Goal: Task Accomplishment & Management: Use online tool/utility

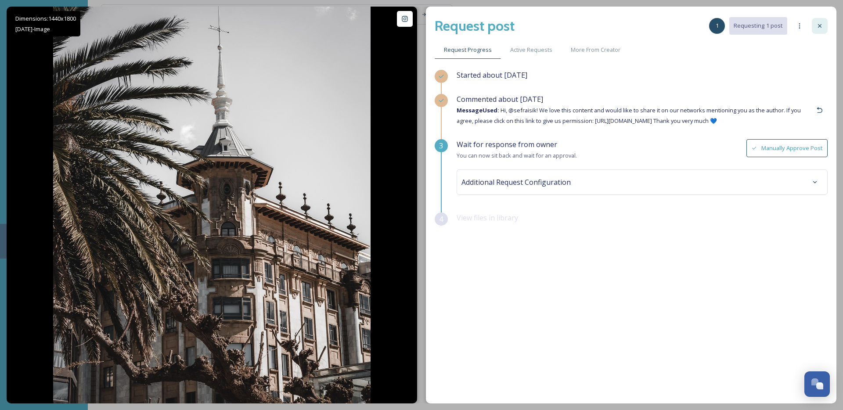
click at [822, 24] on icon at bounding box center [819, 25] width 7 height 7
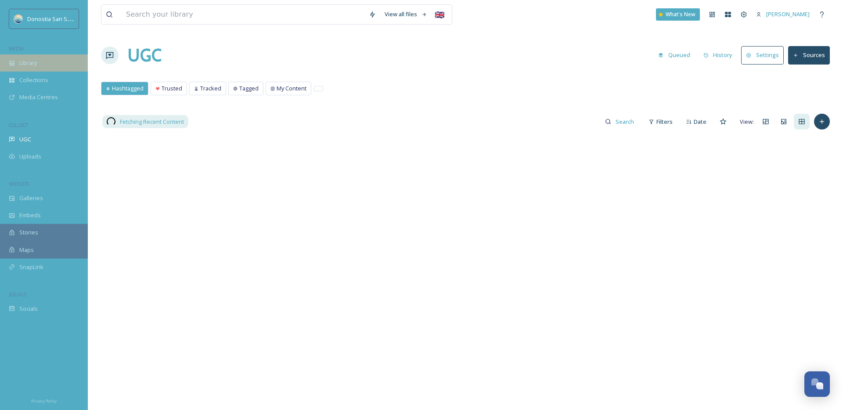
click at [61, 65] on div "Library" at bounding box center [44, 62] width 88 height 17
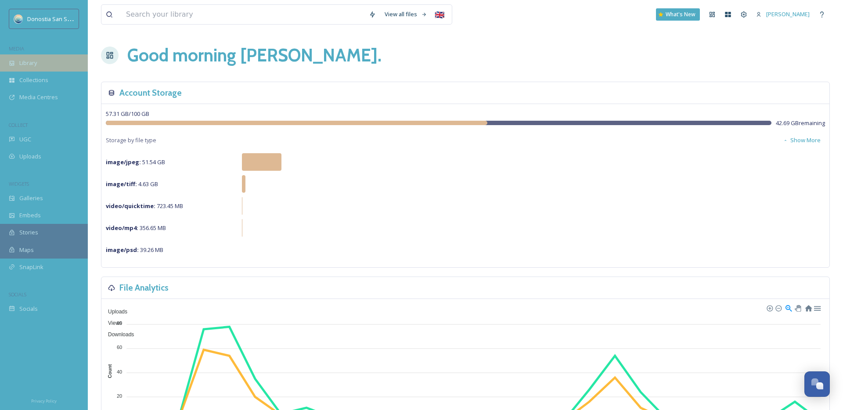
click at [43, 62] on div "Library" at bounding box center [44, 62] width 88 height 17
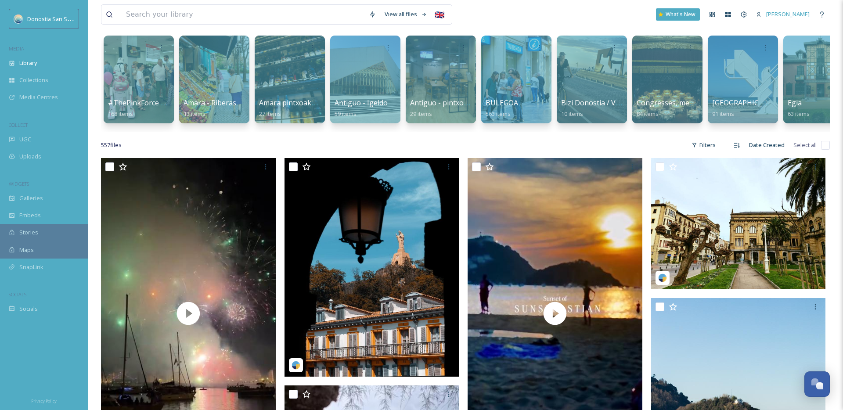
scroll to position [89, 0]
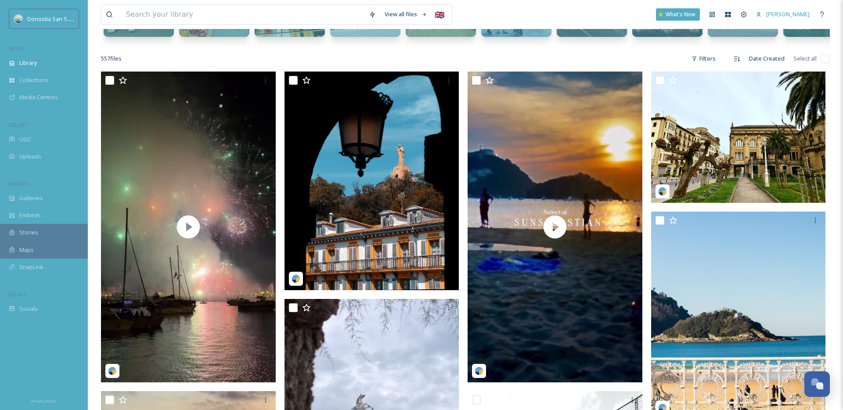
scroll to position [155, 0]
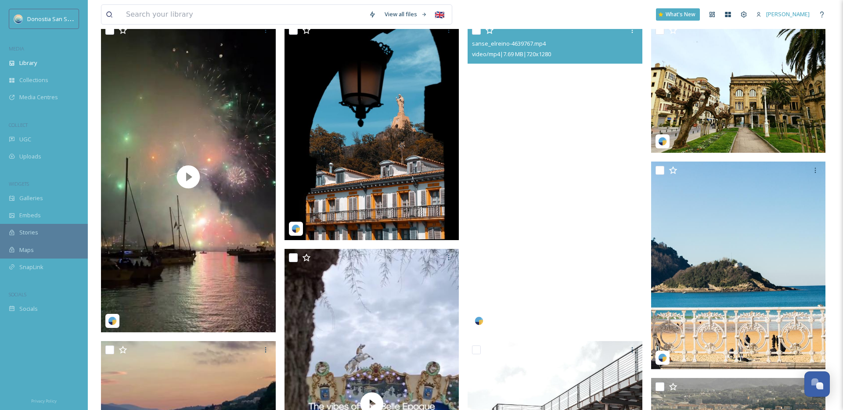
scroll to position [274, 0]
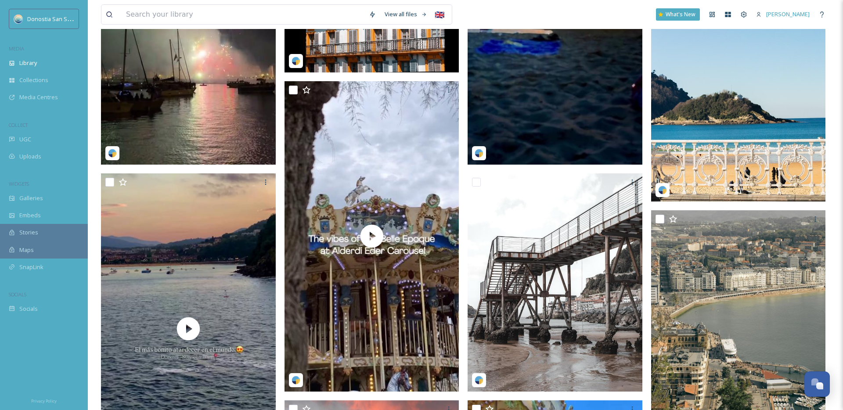
scroll to position [387, 0]
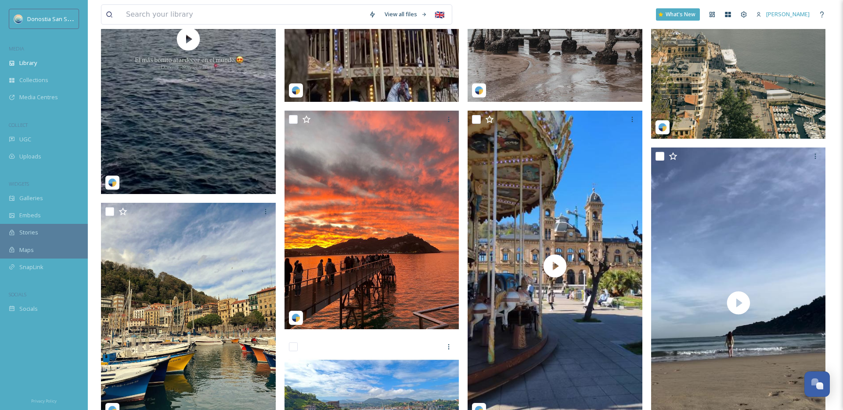
scroll to position [676, 0]
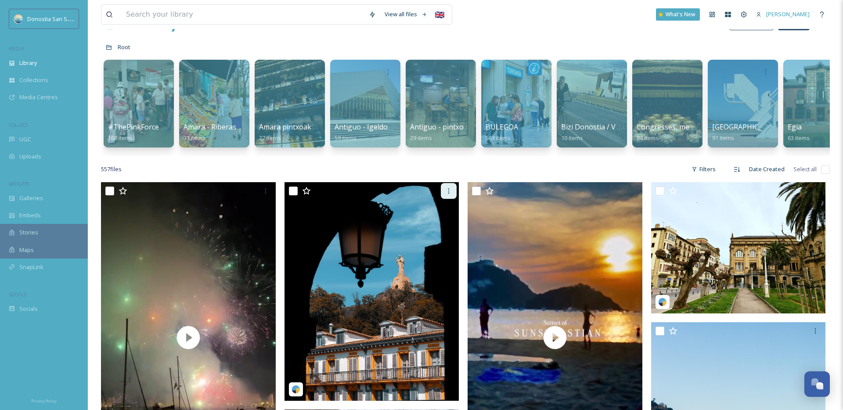
scroll to position [0, 0]
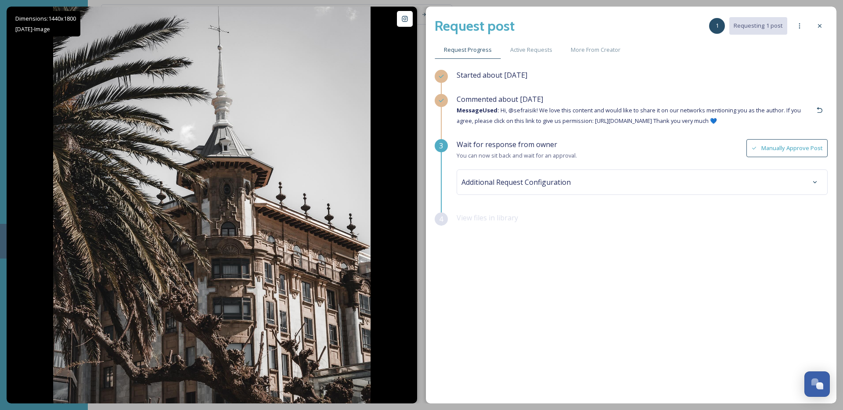
click at [534, 163] on div "Wait for response from owner You can now sit back and wait for an approval. Man…" at bounding box center [642, 175] width 371 height 73
click at [572, 184] on div "Additional Request Configuration" at bounding box center [641, 182] width 361 height 16
click at [611, 158] on div "Wait for response from owner You can now sit back and wait for an approval. Man…" at bounding box center [642, 150] width 371 height 22
click at [797, 142] on button "Manually Approve Post" at bounding box center [786, 148] width 81 height 18
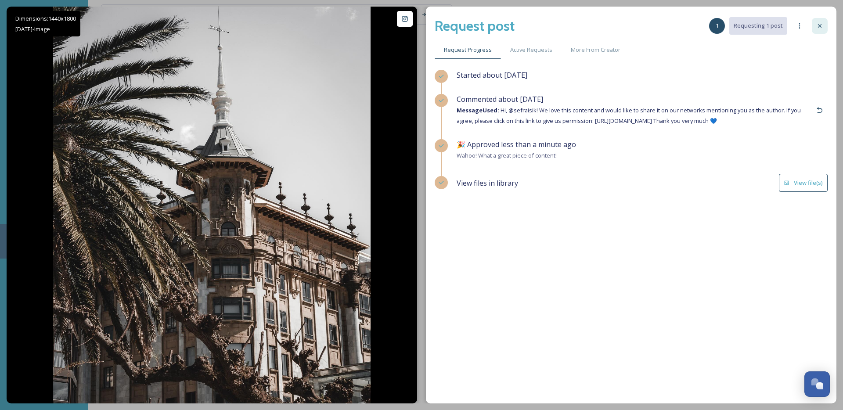
click at [815, 25] on div at bounding box center [820, 26] width 16 height 16
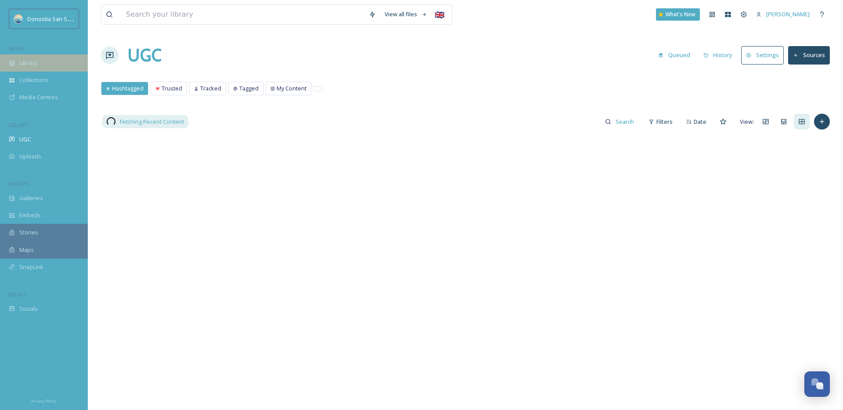
click at [54, 65] on div "Library" at bounding box center [44, 62] width 88 height 17
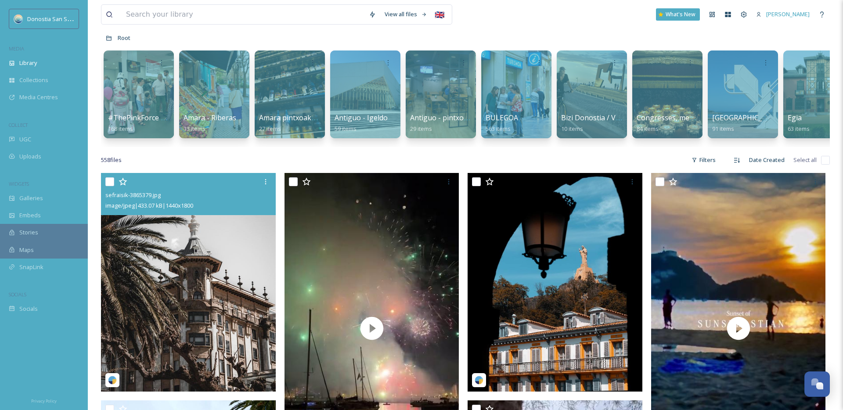
scroll to position [52, 0]
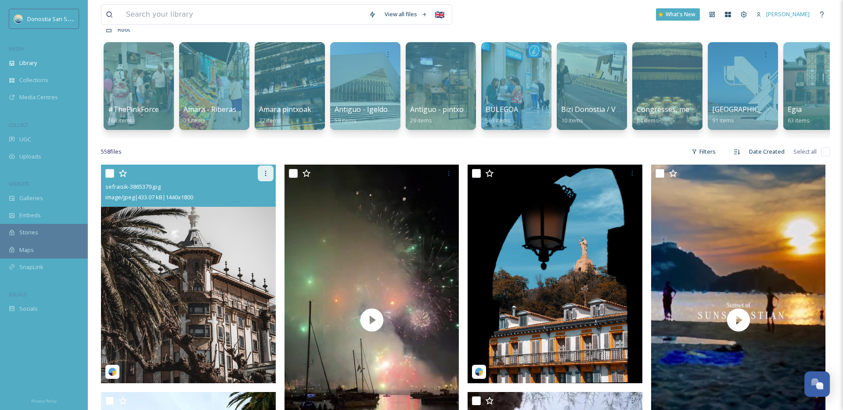
click at [265, 172] on icon at bounding box center [265, 173] width 7 height 7
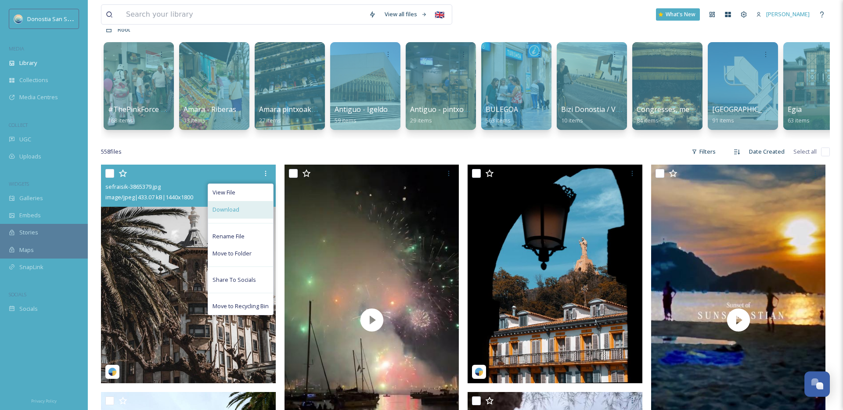
click at [240, 206] on div "Download" at bounding box center [240, 209] width 65 height 17
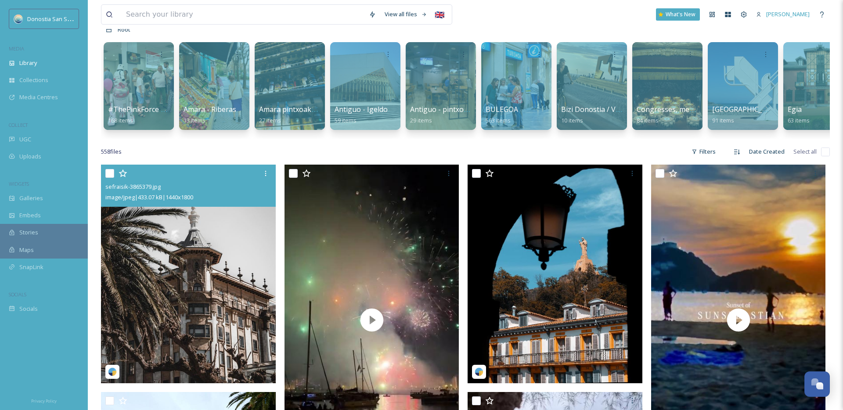
click at [195, 242] on img at bounding box center [188, 274] width 175 height 219
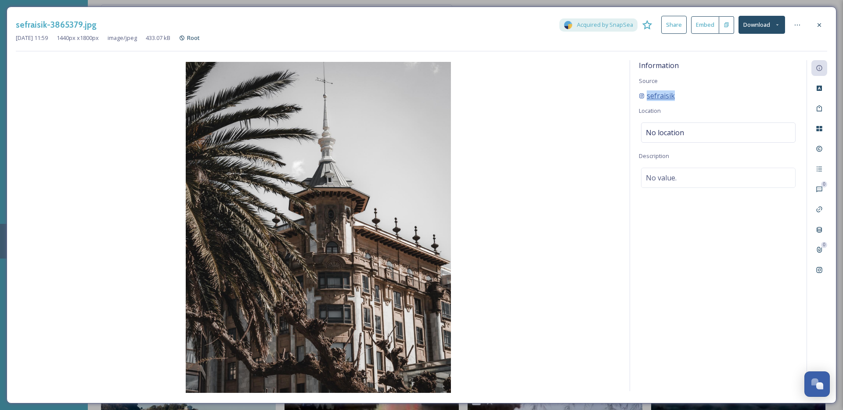
drag, startPoint x: 680, startPoint y: 94, endPoint x: 644, endPoint y: 95, distance: 36.0
click at [644, 95] on div "sefraisik" at bounding box center [718, 95] width 159 height 11
copy span "sefraisik"
click at [730, 105] on div "Information Source sefraisik Location No location Description No value." at bounding box center [718, 225] width 177 height 331
click at [817, 211] on icon at bounding box center [819, 209] width 7 height 7
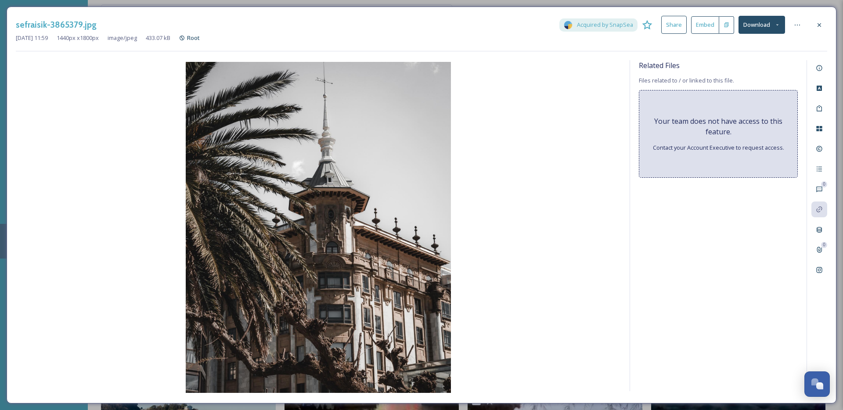
click at [686, 151] on span "Contact your Account Executive to request access." at bounding box center [718, 148] width 131 height 8
click at [739, 122] on span "Your team does not have access to this feature." at bounding box center [718, 126] width 141 height 21
click at [706, 122] on span "Your team does not have access to this feature." at bounding box center [718, 126] width 141 height 21
click at [703, 81] on span "Files related to / or linked to this file." at bounding box center [686, 80] width 95 height 8
click at [818, 252] on icon at bounding box center [819, 250] width 5 height 6
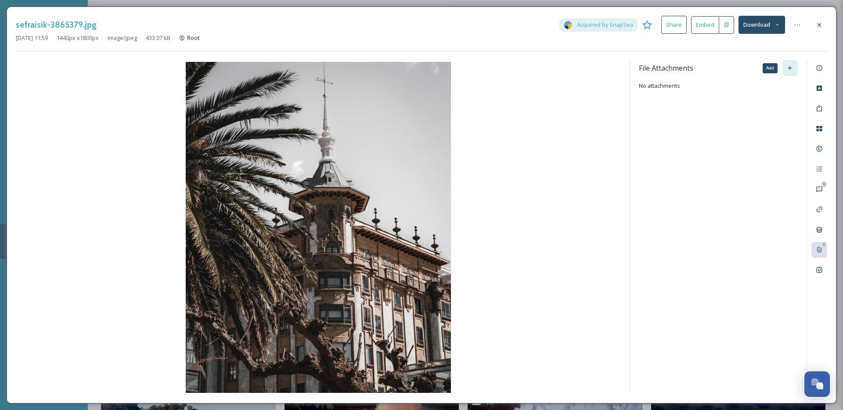
click at [787, 68] on icon at bounding box center [789, 68] width 7 height 7
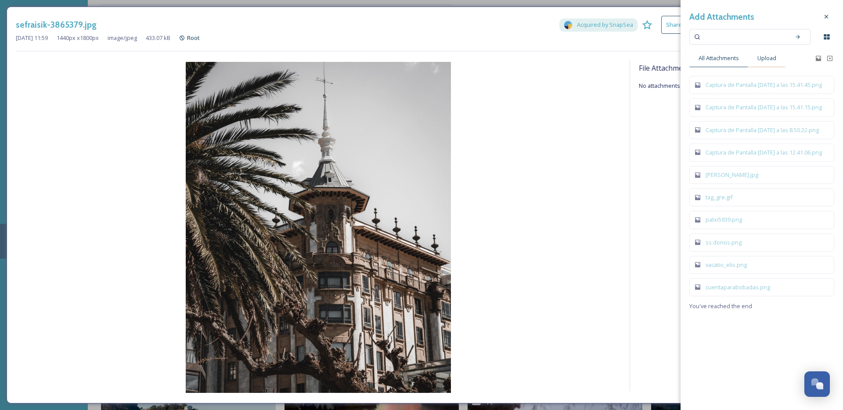
click at [766, 56] on span "Upload" at bounding box center [766, 58] width 19 height 8
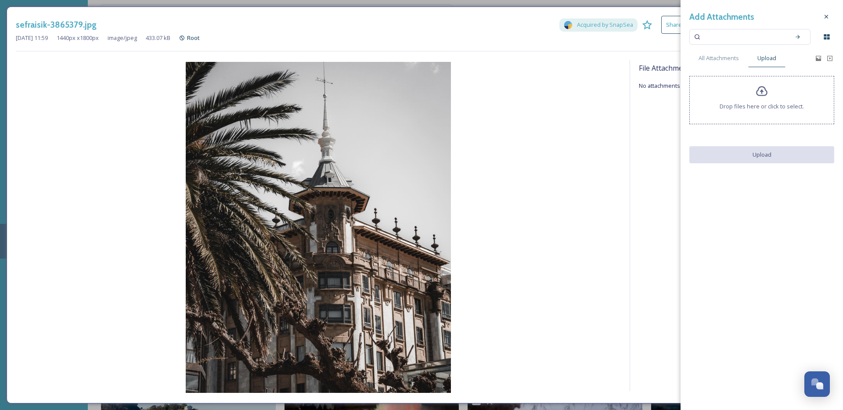
click at [753, 98] on div "Drop files here or click to select." at bounding box center [761, 100] width 145 height 48
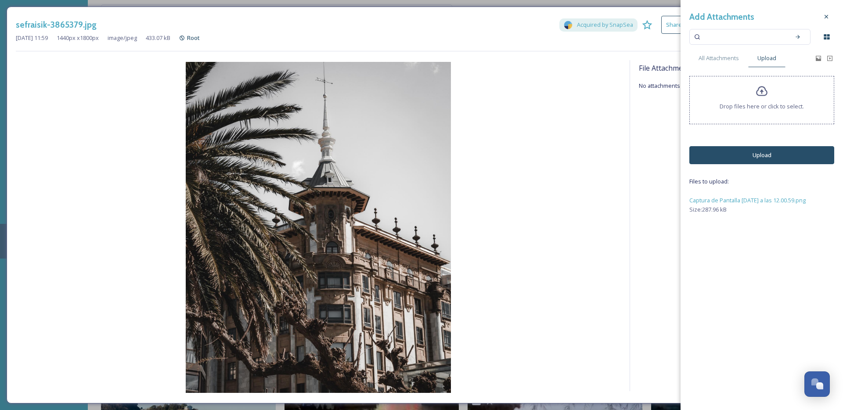
click at [735, 156] on button "Upload" at bounding box center [761, 155] width 145 height 18
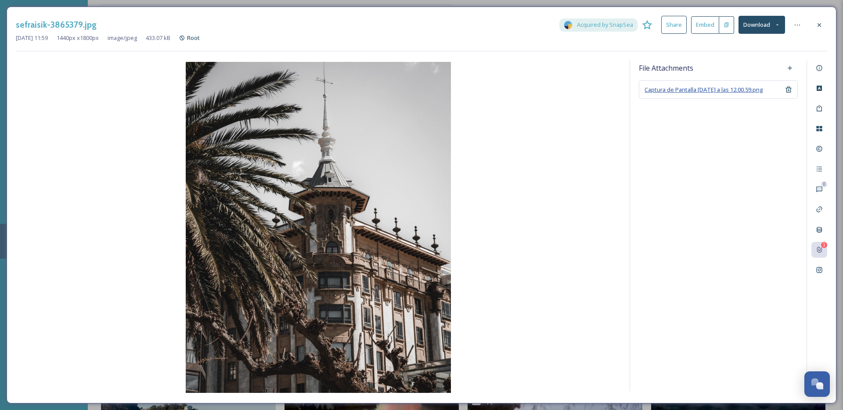
click at [714, 89] on span "Captura de Pantalla 2025-08-13 a las 12.00.59.png" at bounding box center [704, 90] width 119 height 8
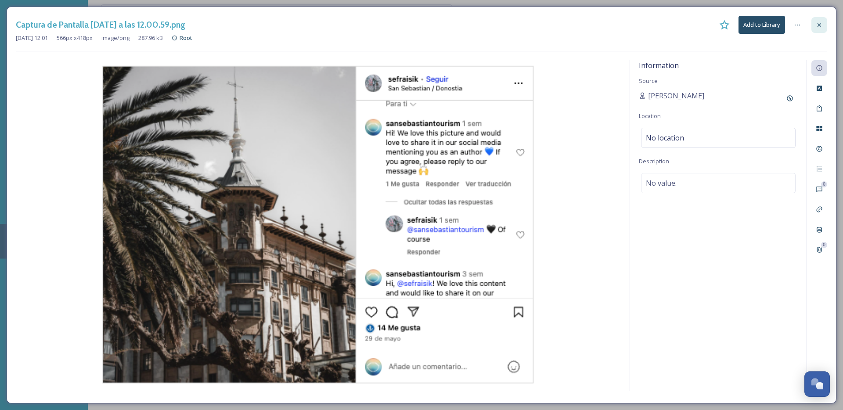
click at [822, 24] on icon at bounding box center [819, 25] width 7 height 7
